Goal: Task Accomplishment & Management: Manage account settings

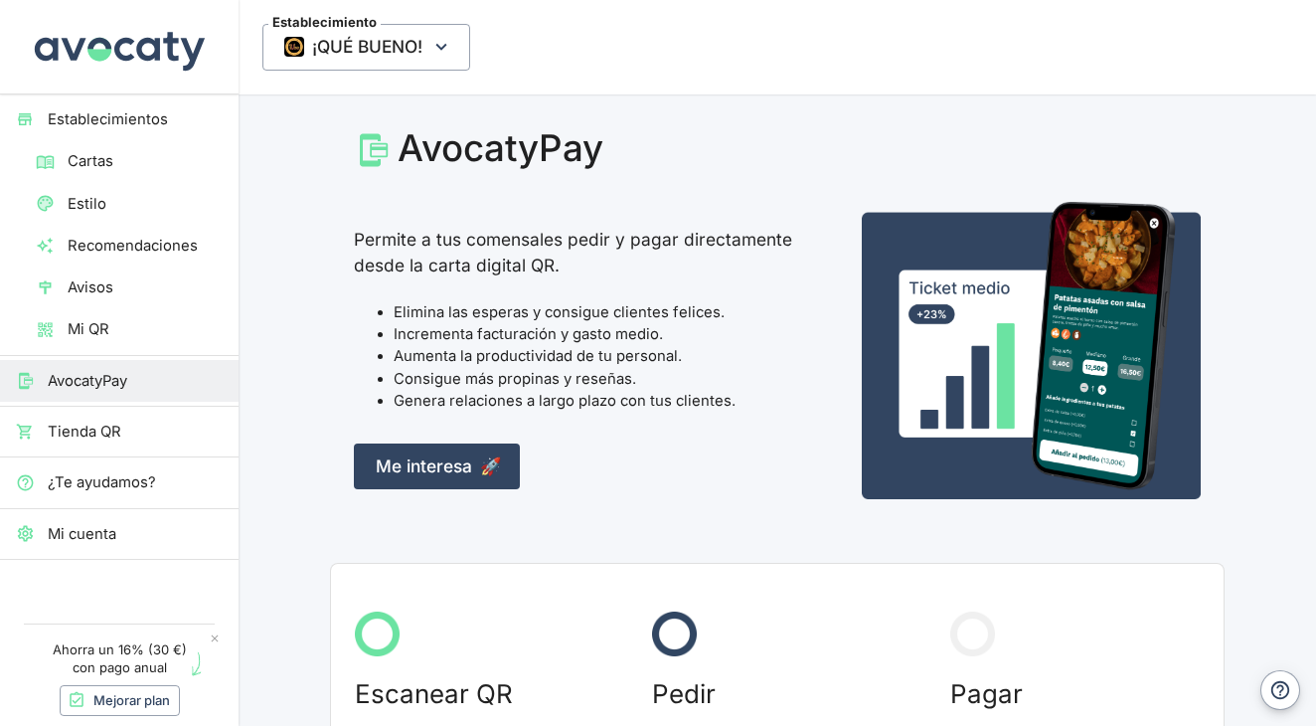
scroll to position [95, 0]
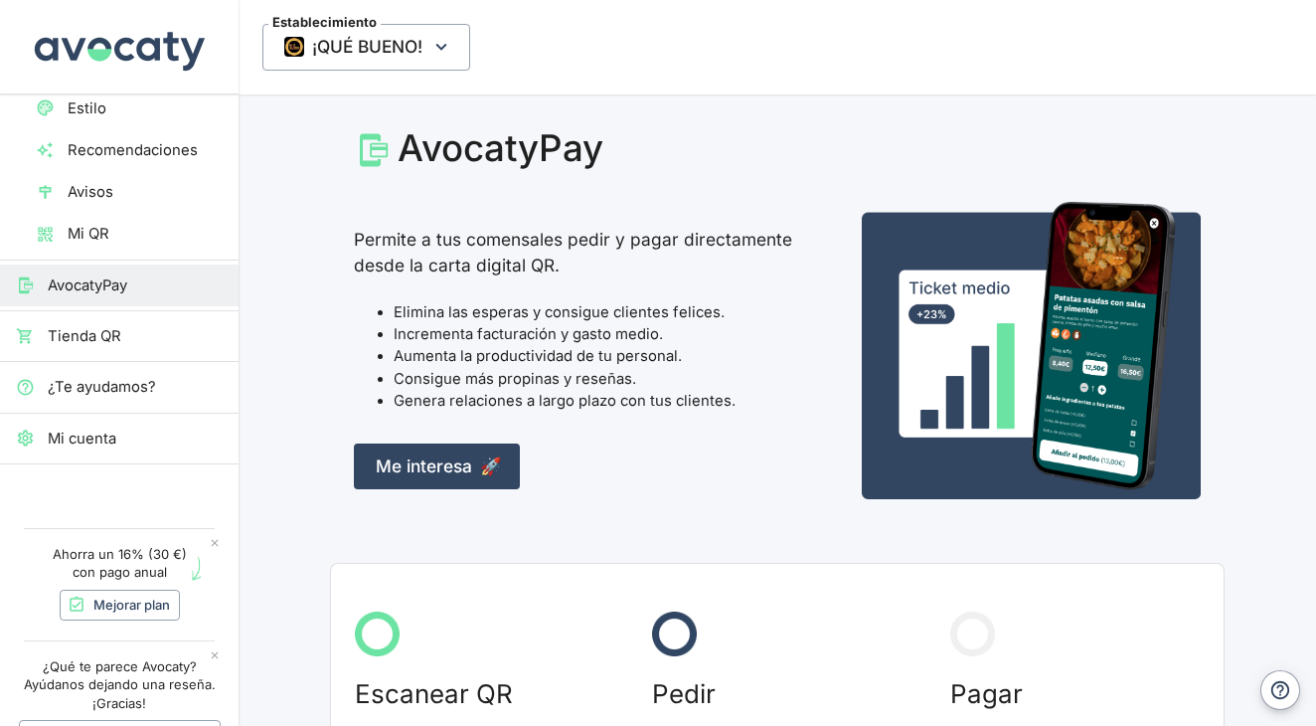
click at [145, 428] on span "Mi cuenta" at bounding box center [135, 438] width 175 height 22
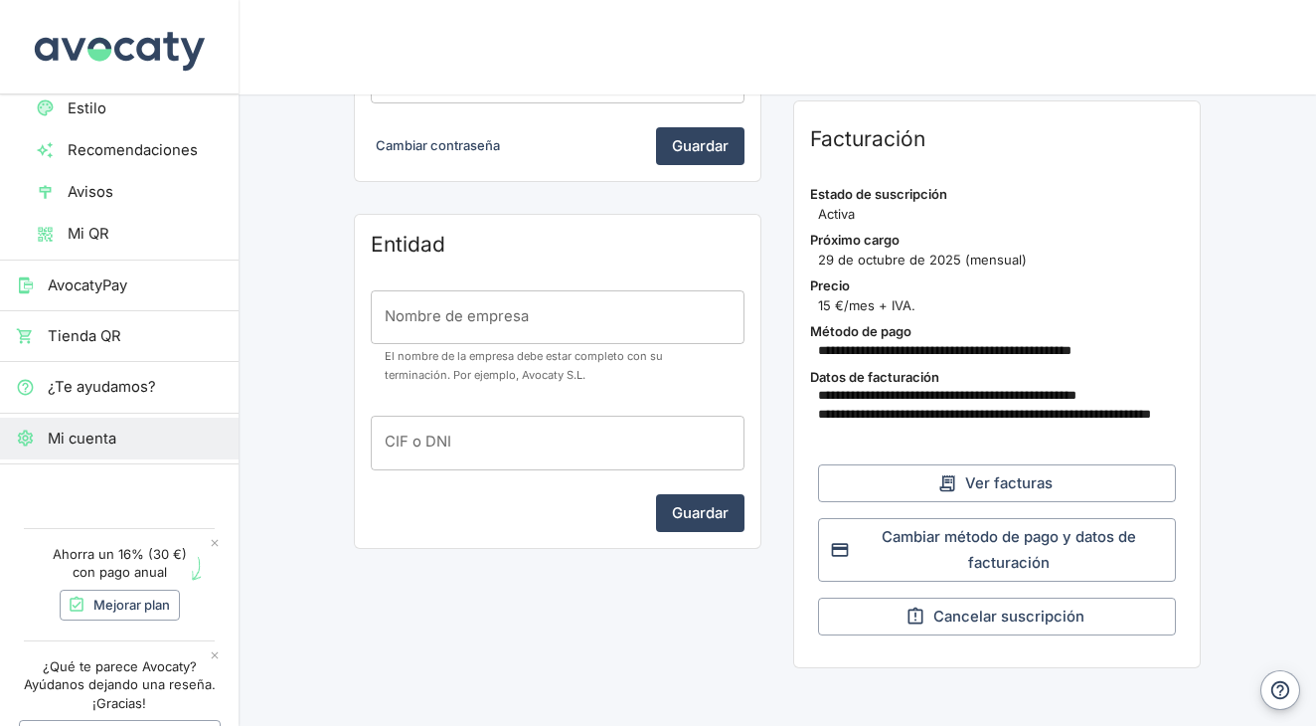
scroll to position [513, 0]
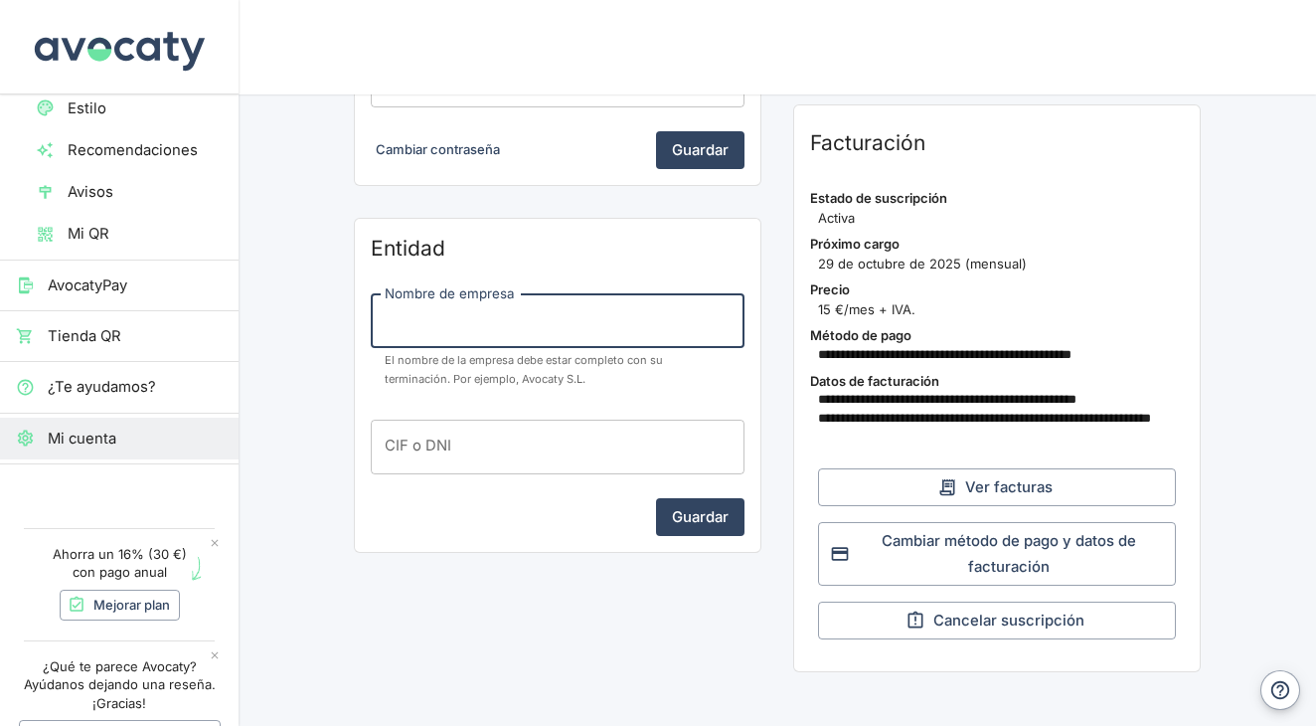
click at [550, 317] on input "Nombre de empresa" at bounding box center [558, 321] width 374 height 54
type input "Bon Menjar SL"
click at [566, 439] on input "CIF o DNI" at bounding box center [558, 446] width 374 height 54
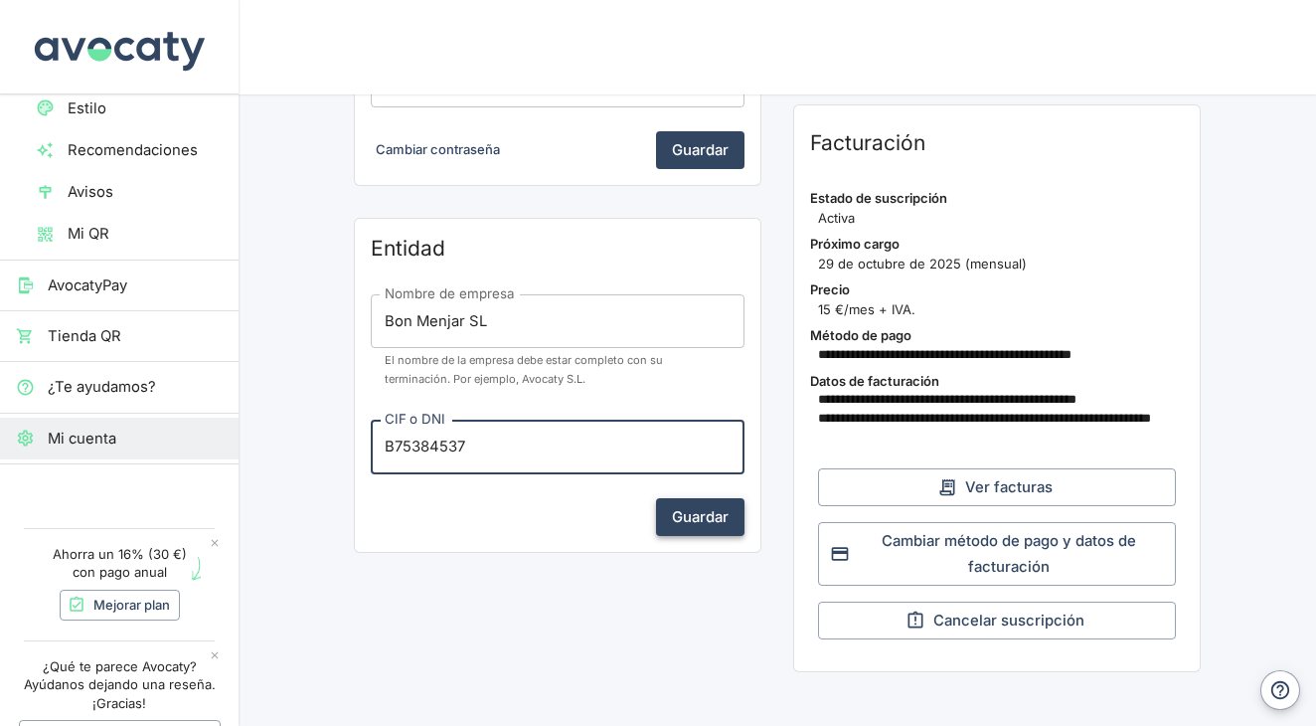
type input "B75384537"
click at [702, 499] on button "Guardar" at bounding box center [700, 517] width 88 height 38
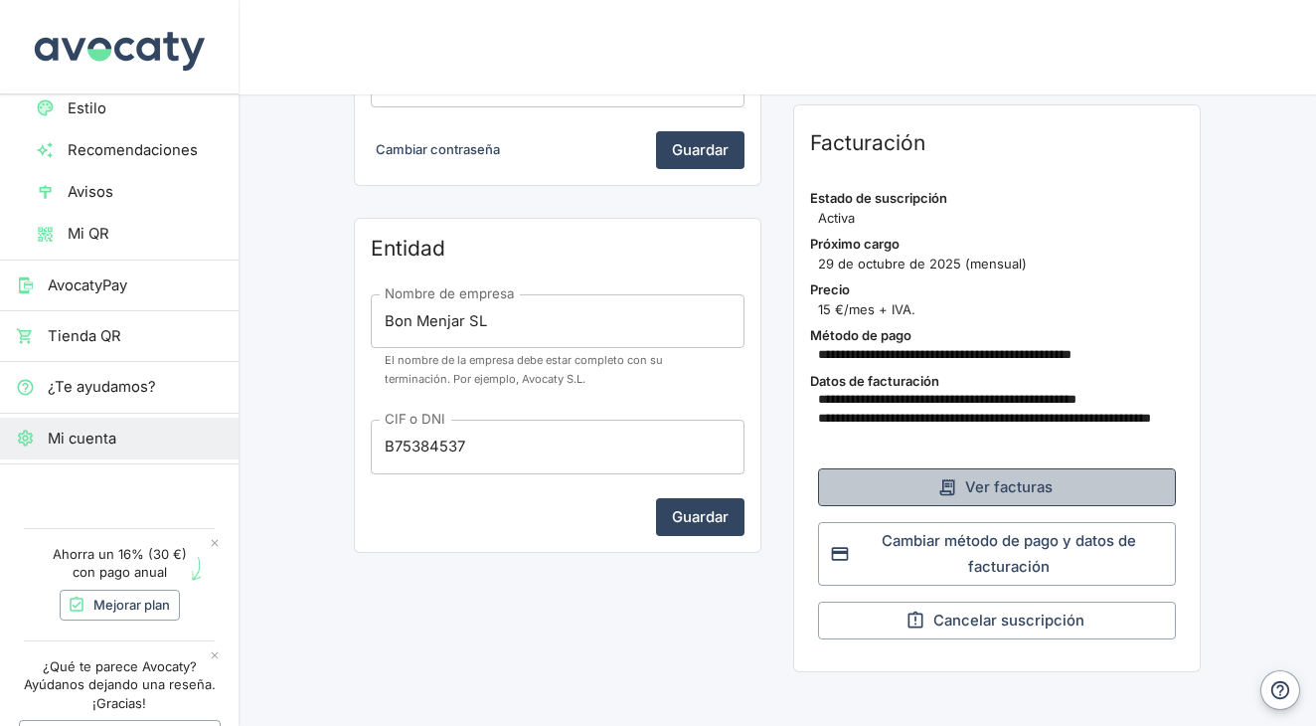
click at [1028, 479] on button "Ver facturas" at bounding box center [997, 487] width 358 height 38
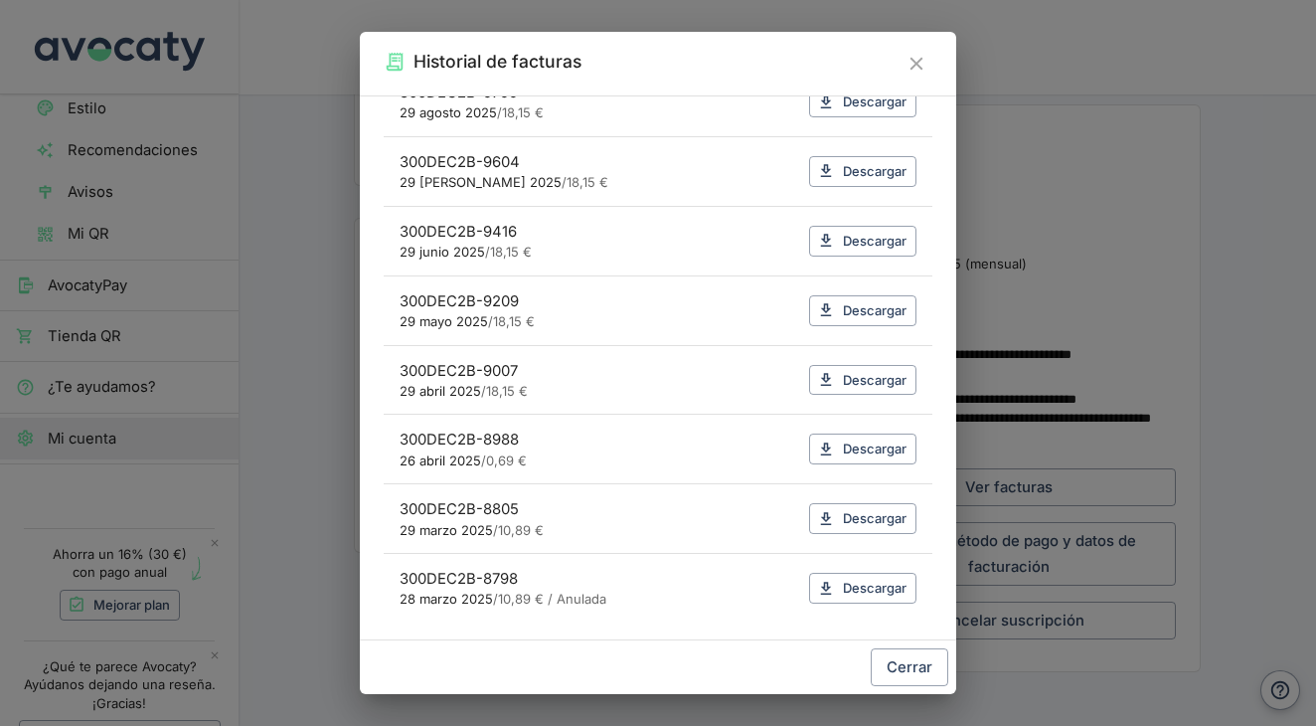
scroll to position [120, 0]
click at [849, 585] on link "Descargar" at bounding box center [862, 589] width 107 height 31
click at [687, 424] on li "300DEC2B-8988 26 abril 2025 / 0,69 € Descargar" at bounding box center [658, 451] width 549 height 70
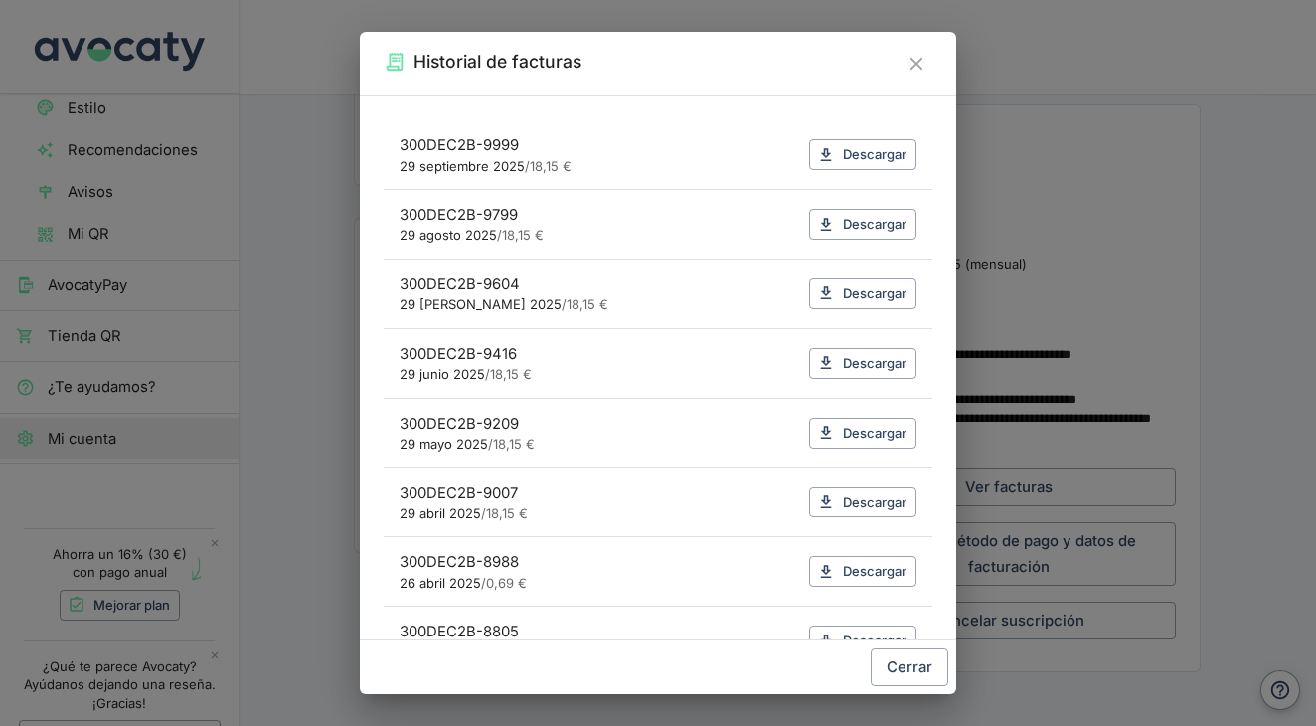
scroll to position [0, 0]
click at [864, 157] on link "Descargar" at bounding box center [862, 154] width 107 height 31
click at [882, 160] on link "Descargar" at bounding box center [862, 154] width 107 height 31
click at [901, 233] on link "Descargar" at bounding box center [862, 224] width 107 height 31
click at [882, 289] on link "Descargar" at bounding box center [862, 293] width 107 height 31
